Goal: Navigation & Orientation: Find specific page/section

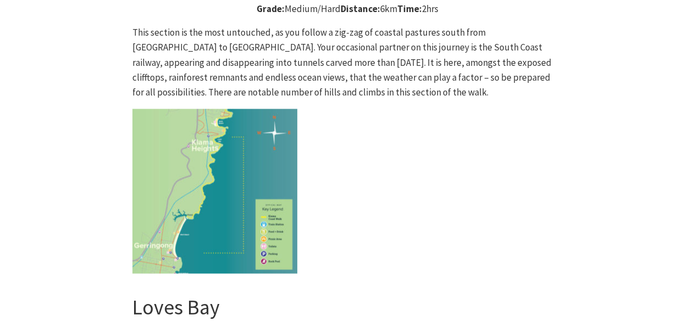
scroll to position [2911, 0]
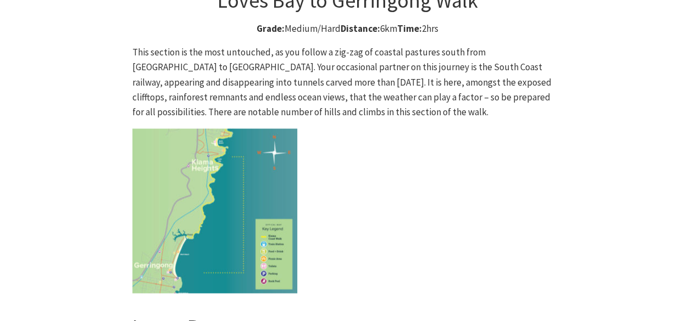
click at [180, 144] on img at bounding box center [214, 211] width 165 height 165
click at [177, 159] on img at bounding box center [214, 211] width 165 height 165
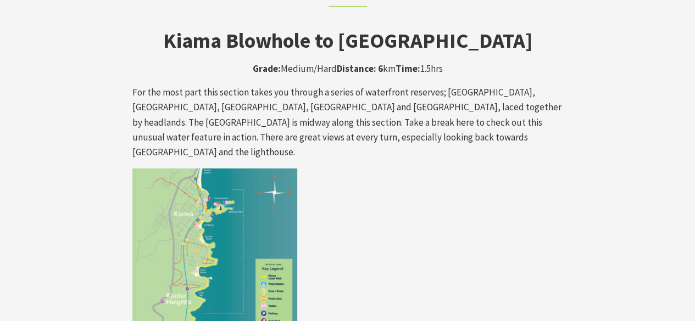
scroll to position [1813, 0]
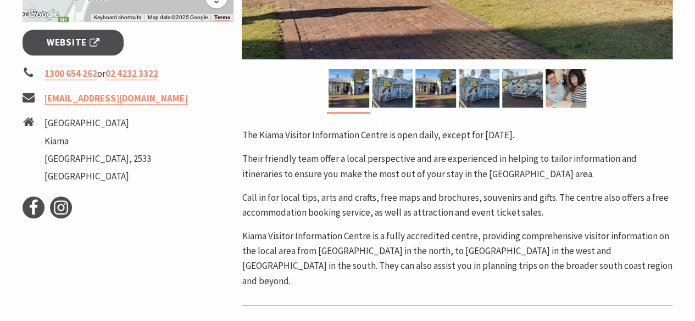
scroll to position [494, 0]
